Goal: Find specific page/section: Find specific page/section

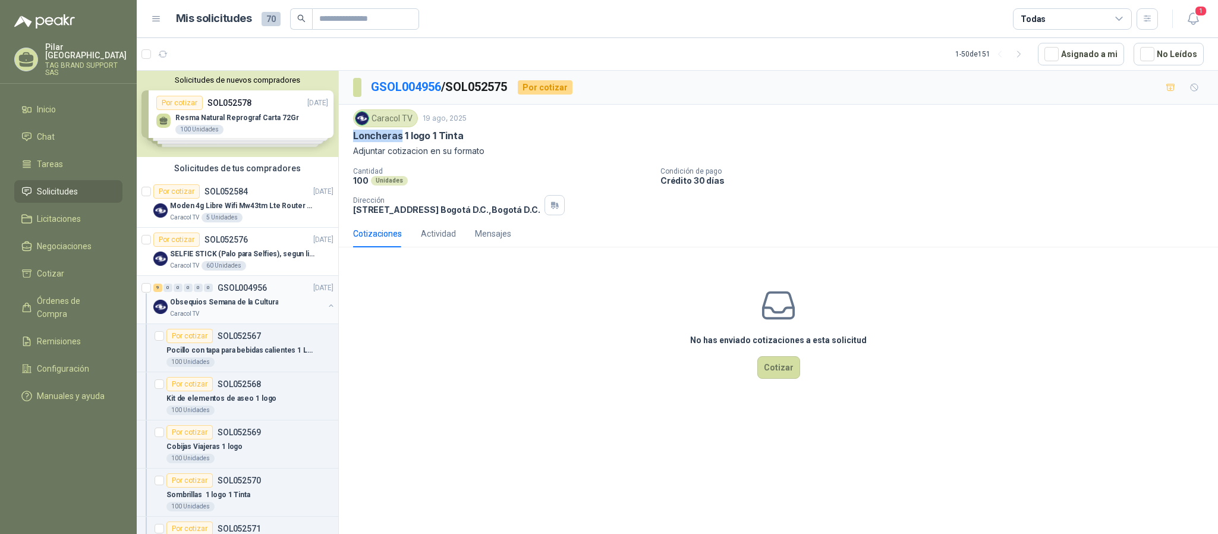
click at [250, 304] on p "Obsequios Semana de la Cultura" at bounding box center [224, 302] width 108 height 11
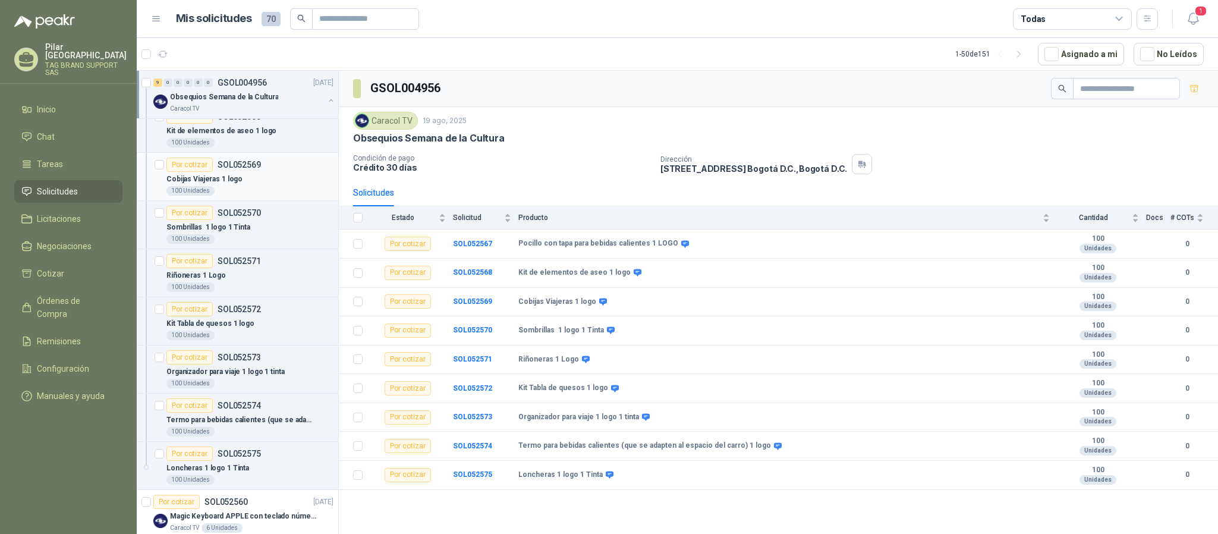
scroll to position [178, 0]
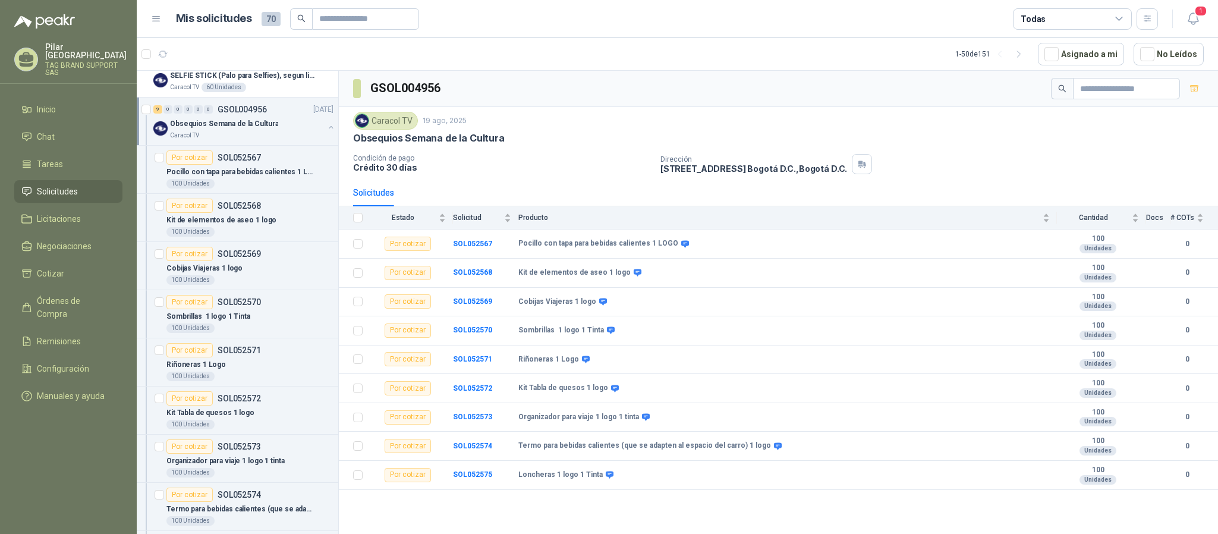
click at [326, 128] on button "button" at bounding box center [331, 127] width 10 height 10
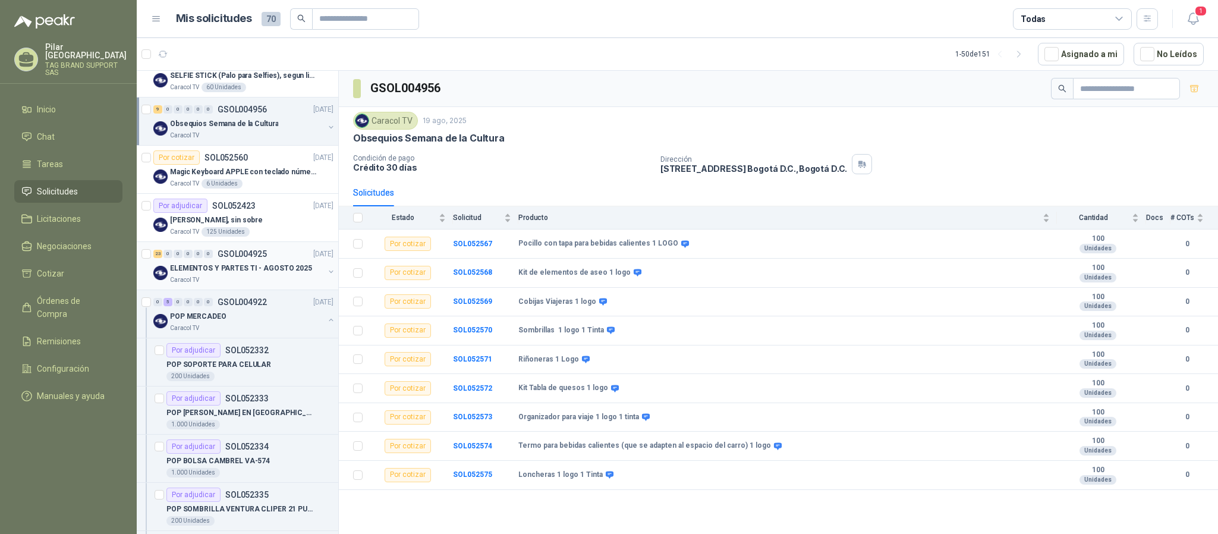
click at [316, 275] on div "ELEMENTOS Y PARTES TI - [DATE] Caracol TV" at bounding box center [244, 273] width 183 height 24
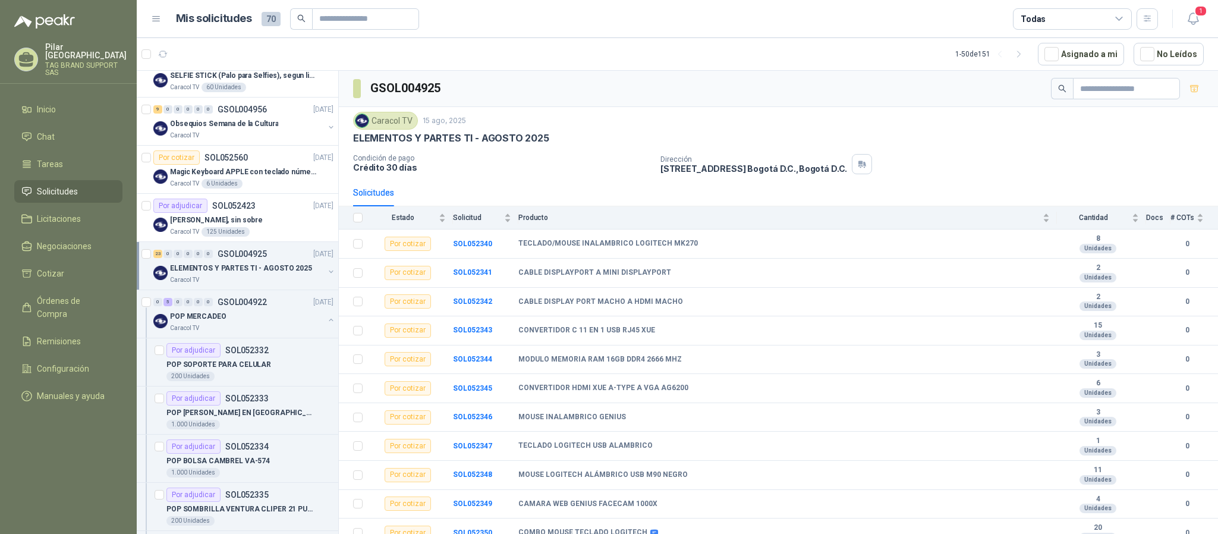
click at [326, 277] on button "button" at bounding box center [331, 272] width 10 height 10
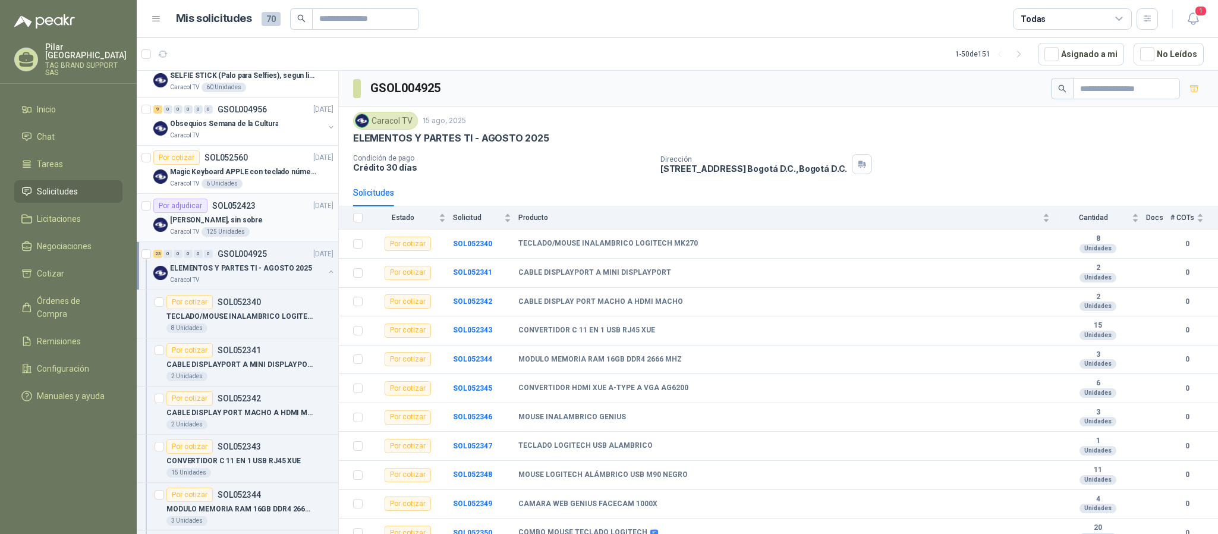
scroll to position [5, 0]
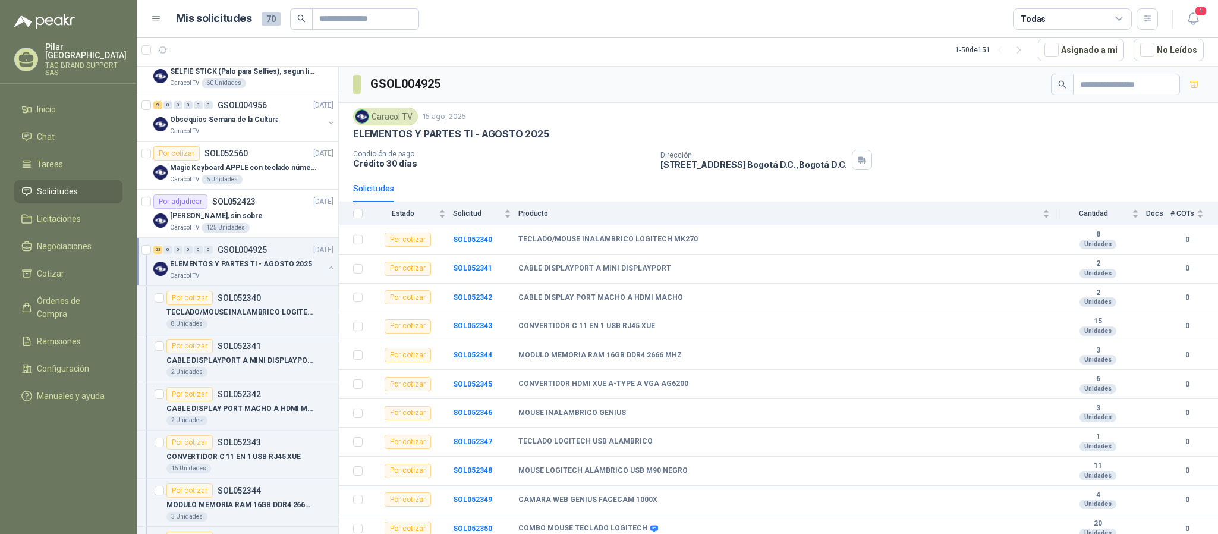
click at [326, 268] on button "button" at bounding box center [331, 268] width 10 height 10
